Goal: Task Accomplishment & Management: Use online tool/utility

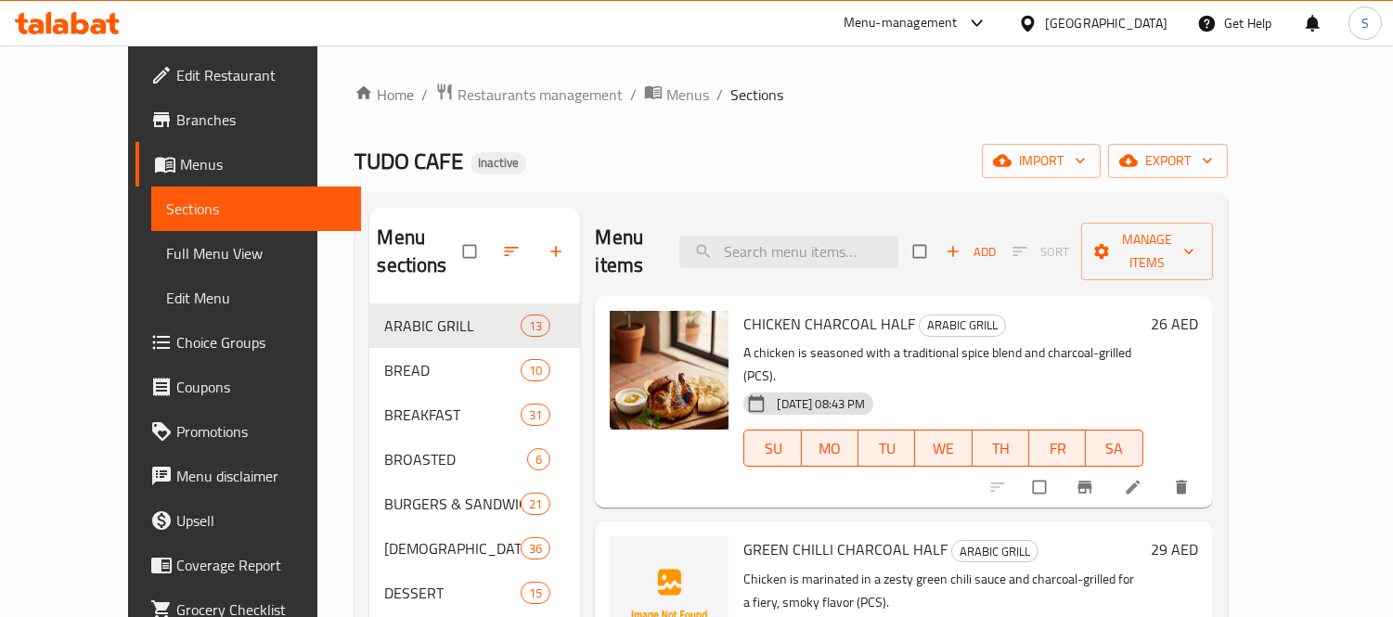
click at [1114, 13] on div "[GEOGRAPHIC_DATA]" at bounding box center [1106, 23] width 122 height 20
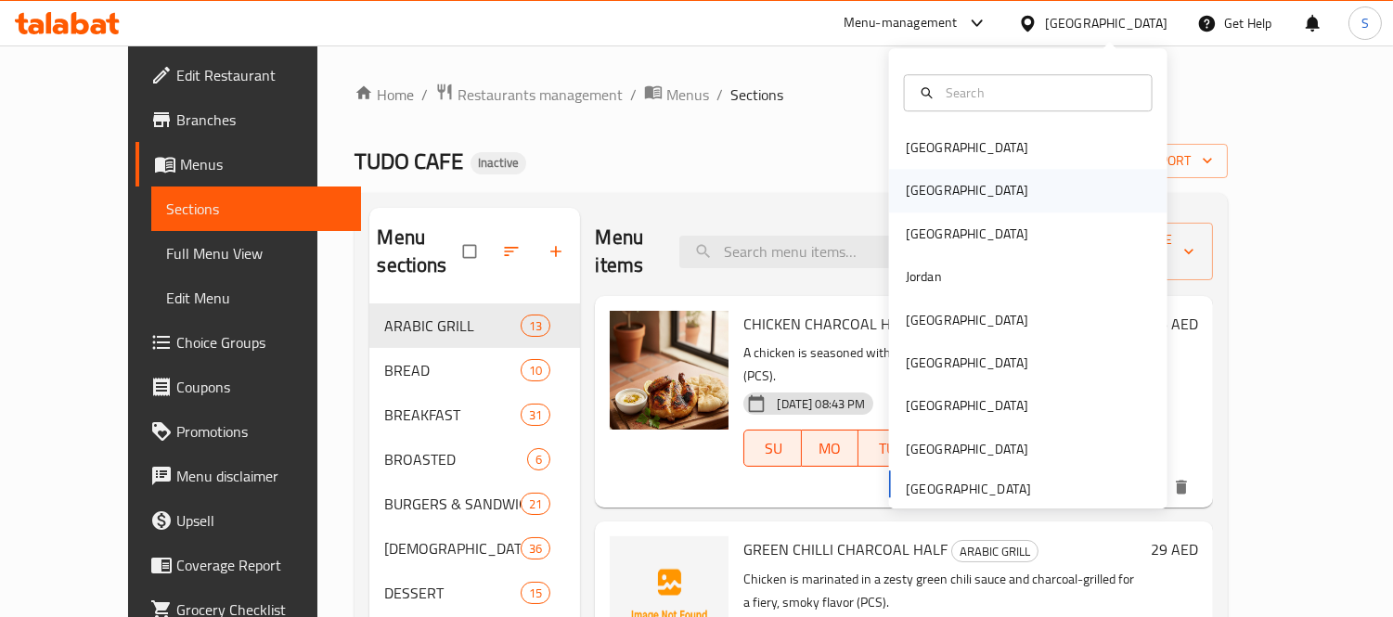
click at [906, 195] on div "[GEOGRAPHIC_DATA]" at bounding box center [967, 191] width 122 height 20
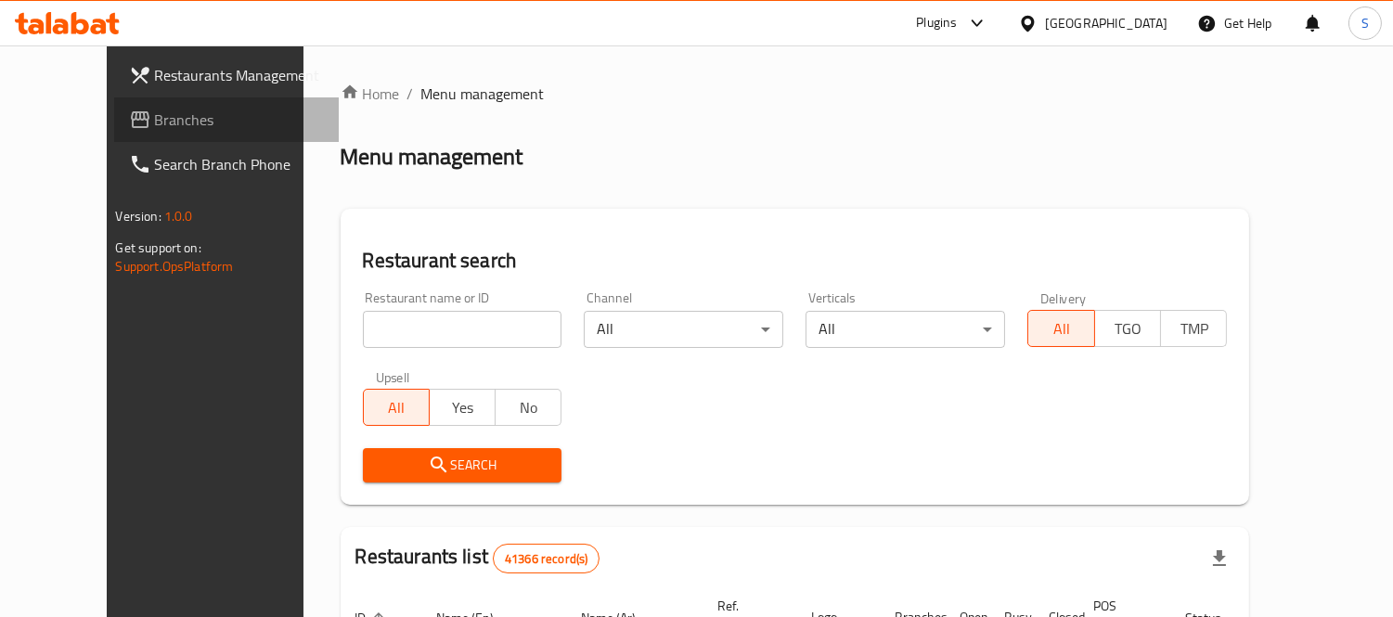
click at [155, 119] on span "Branches" at bounding box center [240, 120] width 170 height 22
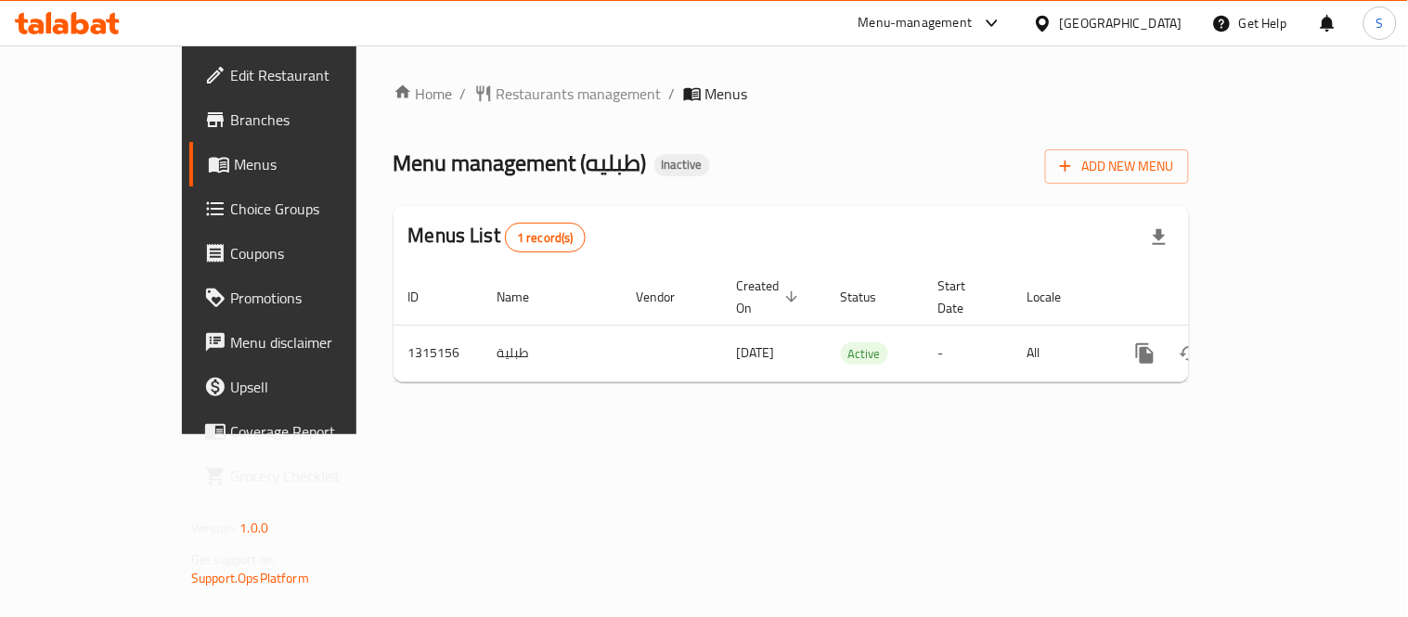
click at [859, 434] on div "Home / Restaurants management / Menus Menu management ( طبليه ) Inactive Add Ne…" at bounding box center [791, 239] width 870 height 389
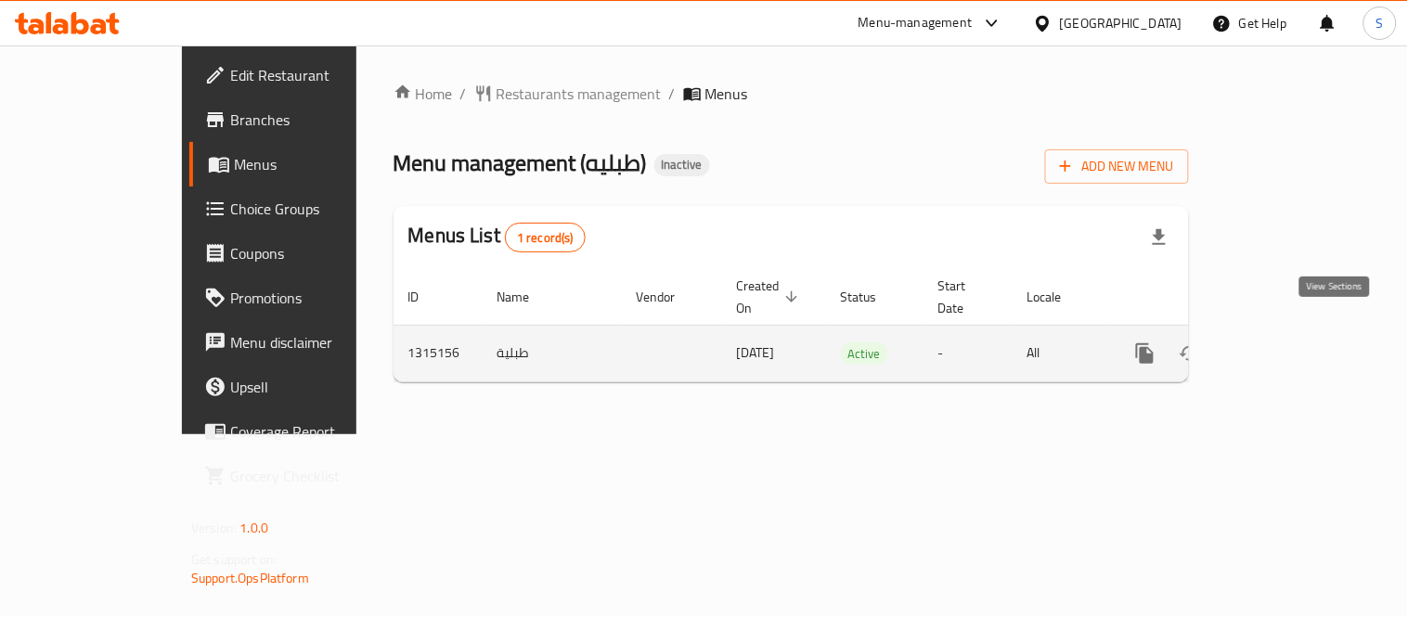
click at [1290, 342] on icon "enhanced table" at bounding box center [1279, 353] width 22 height 22
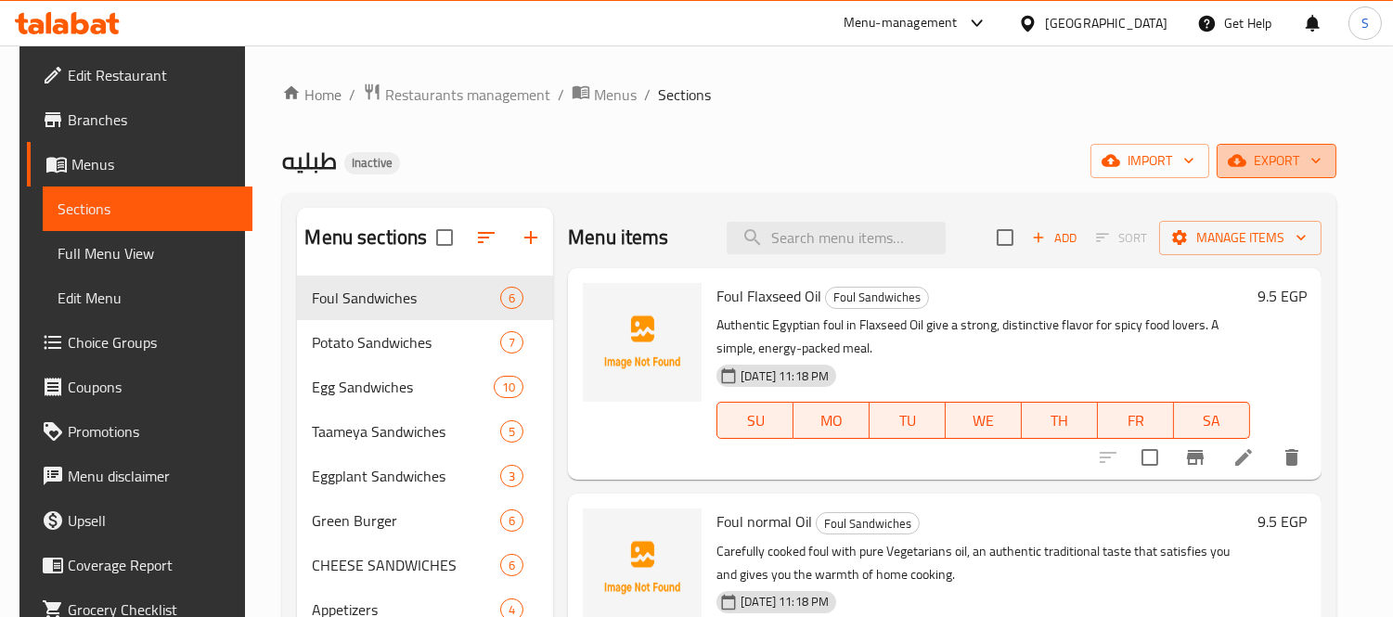
click at [1283, 164] on span "export" at bounding box center [1276, 160] width 90 height 23
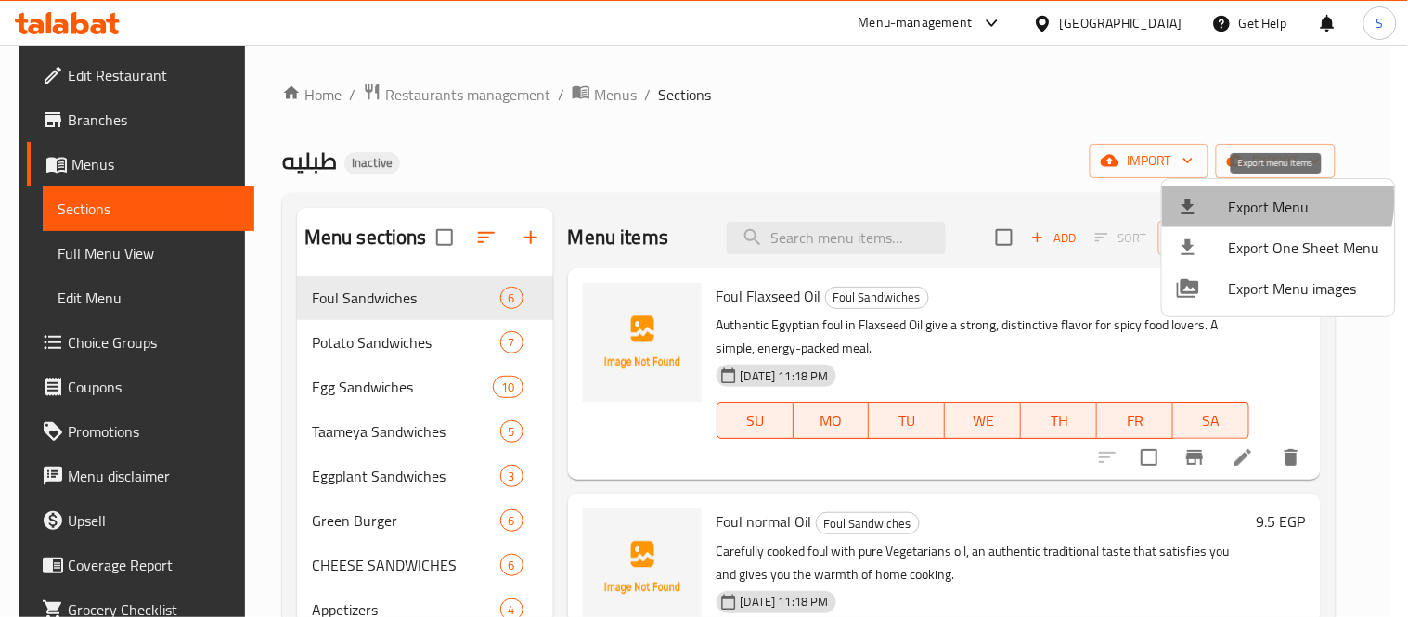
click at [1248, 200] on span "Export Menu" at bounding box center [1304, 207] width 151 height 22
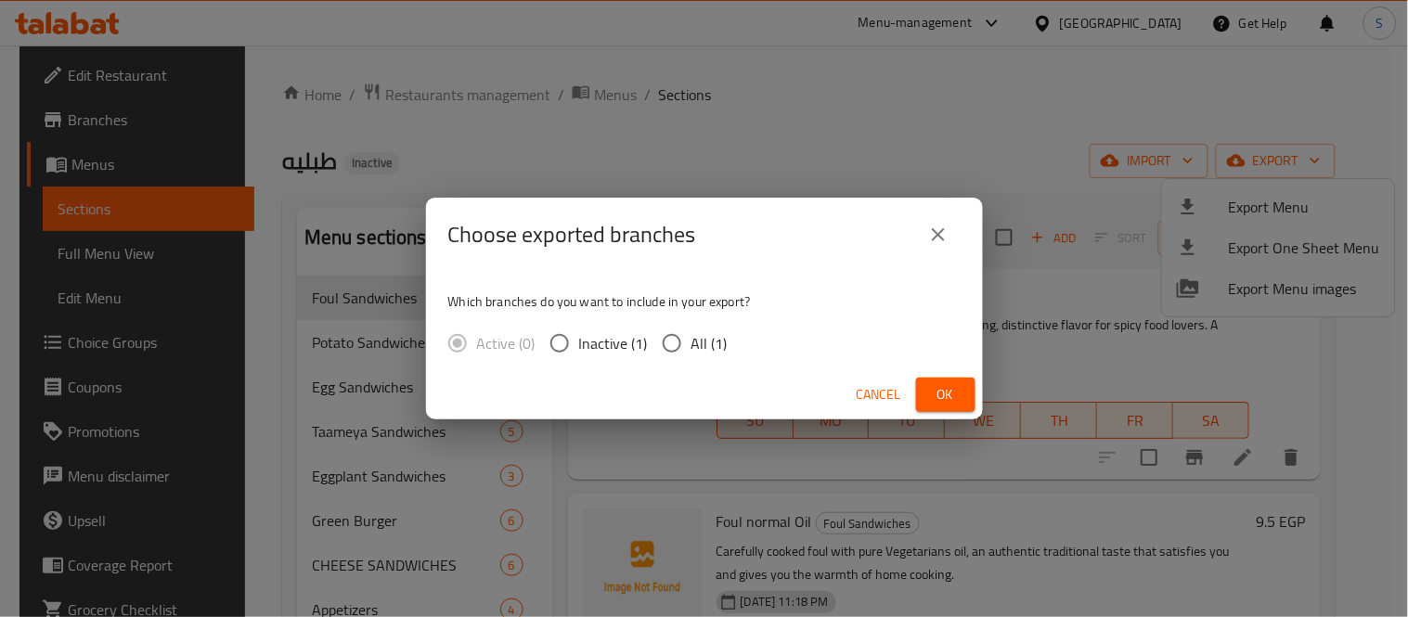
click at [706, 340] on span "All (1)" at bounding box center [709, 343] width 36 height 22
click at [691, 340] on input "All (1)" at bounding box center [671, 343] width 39 height 39
radio input "true"
click at [934, 381] on button "Ok" at bounding box center [945, 395] width 59 height 34
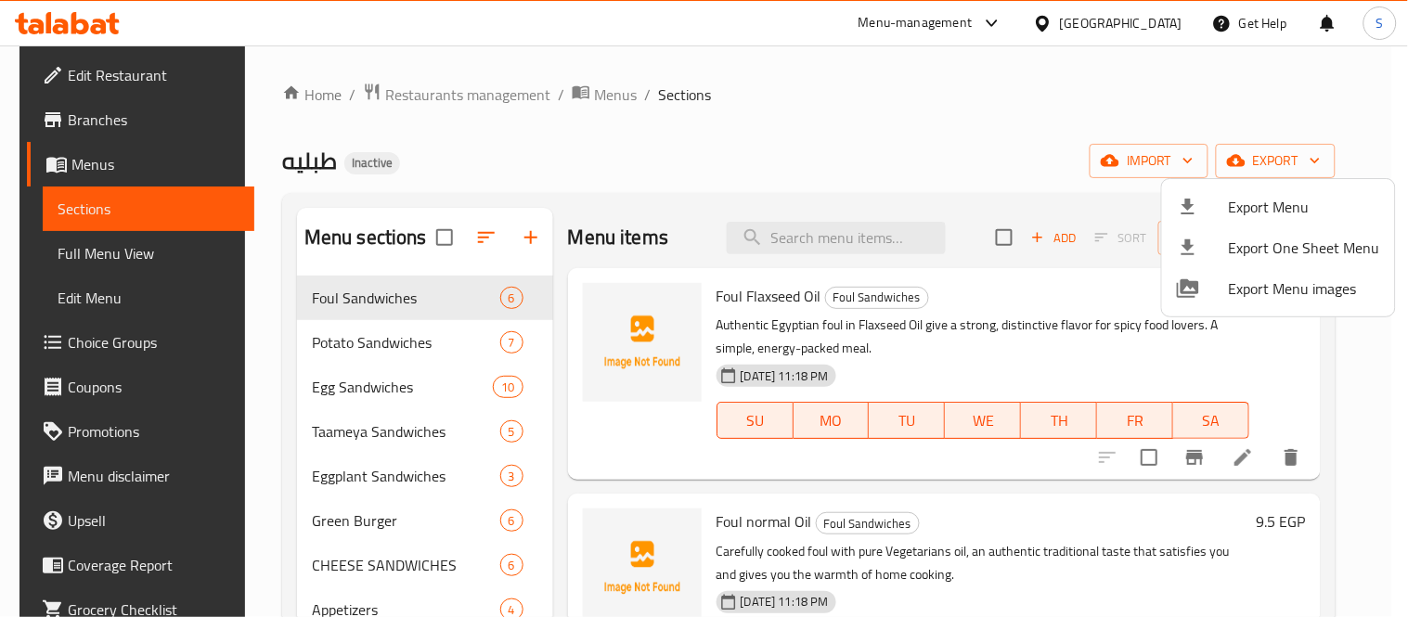
click at [71, 254] on div at bounding box center [704, 308] width 1408 height 617
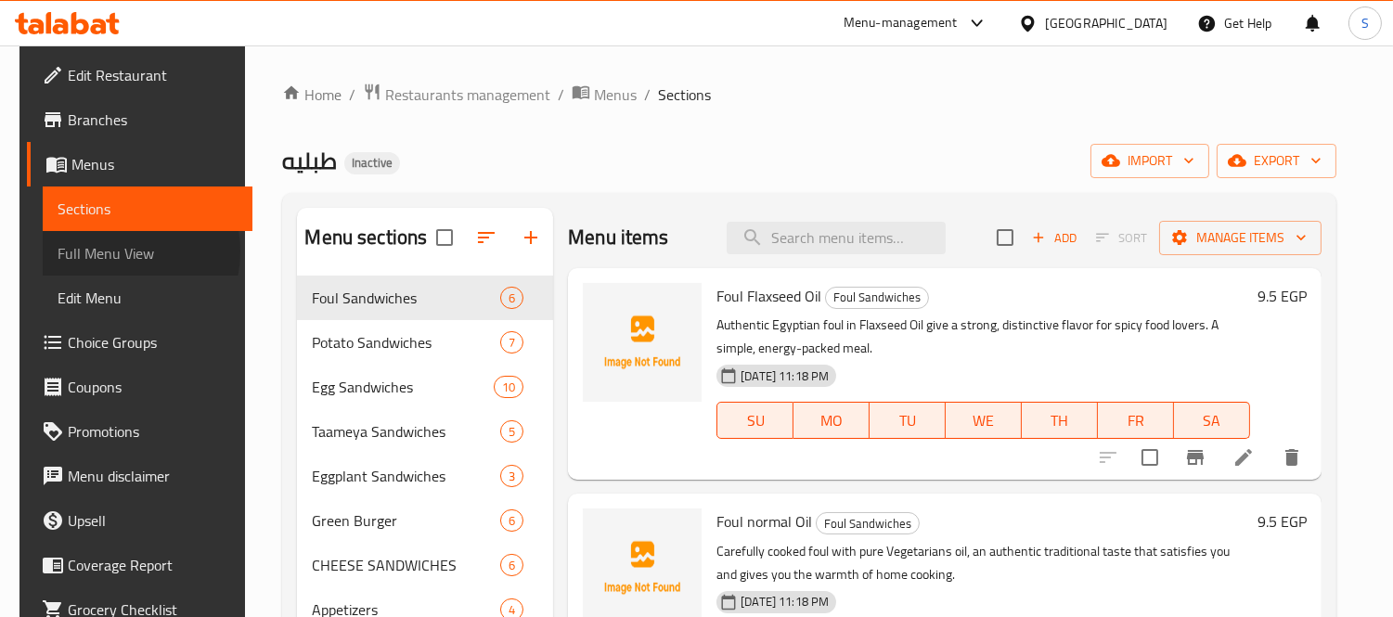
click at [99, 251] on span "Full Menu View" at bounding box center [148, 253] width 180 height 22
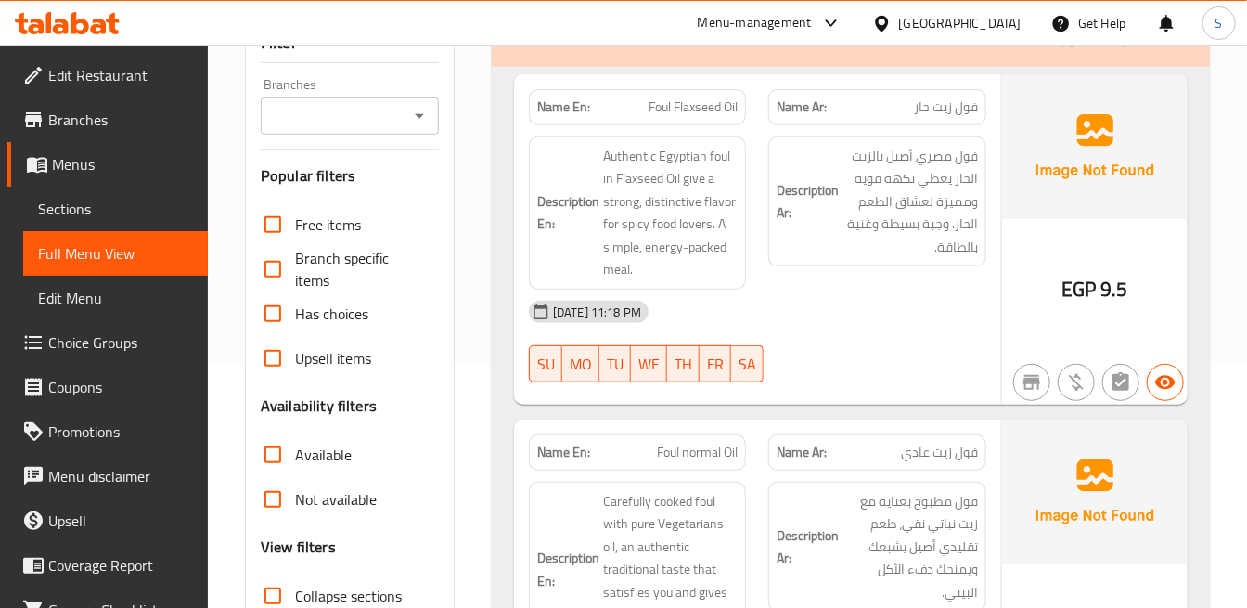
scroll to position [206, 0]
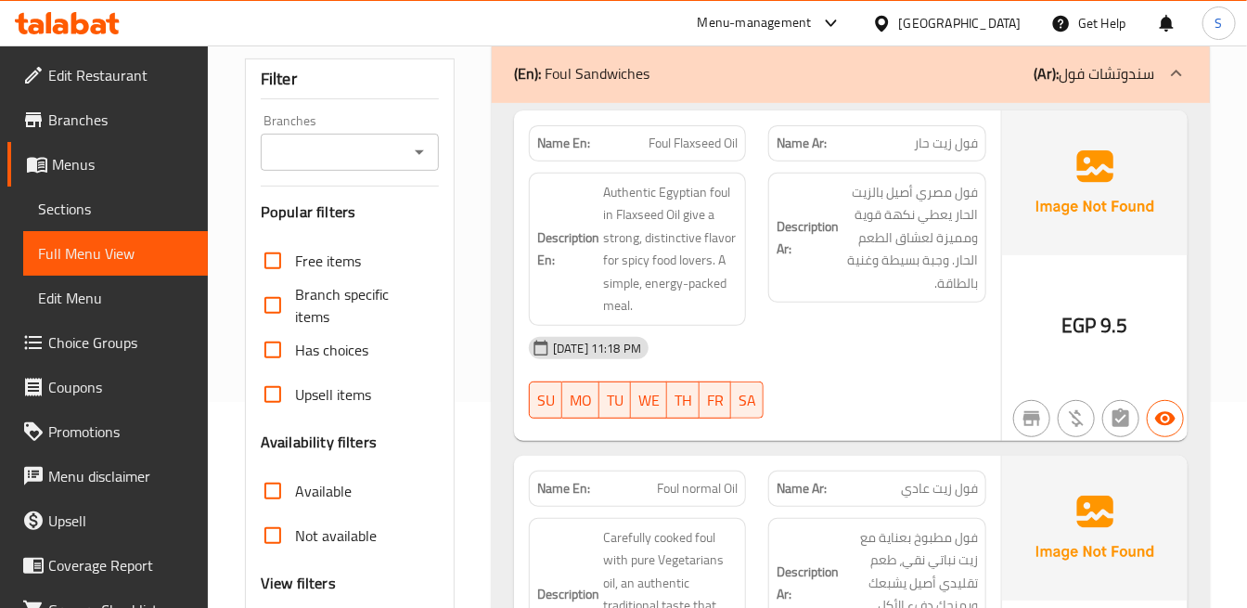
click at [745, 245] on div "Description En: Authentic Egyptian foul in Flaxseed Oil give a strong, distinct…" at bounding box center [637, 249] width 217 height 153
